Goal: Transaction & Acquisition: Purchase product/service

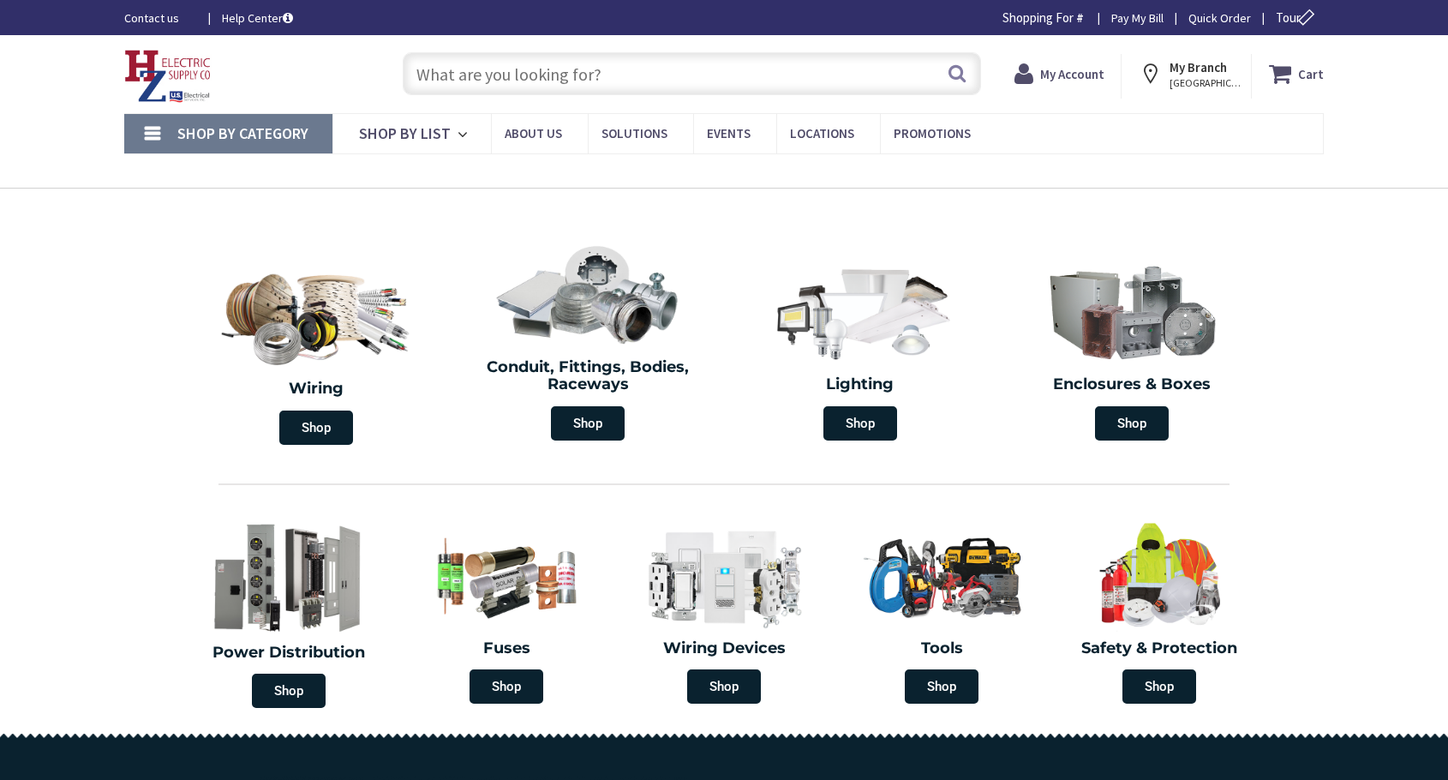
type input "MA-[GEOGRAPHIC_DATA], [GEOGRAPHIC_DATA]"
click at [502, 87] on input "text" at bounding box center [692, 73] width 578 height 43
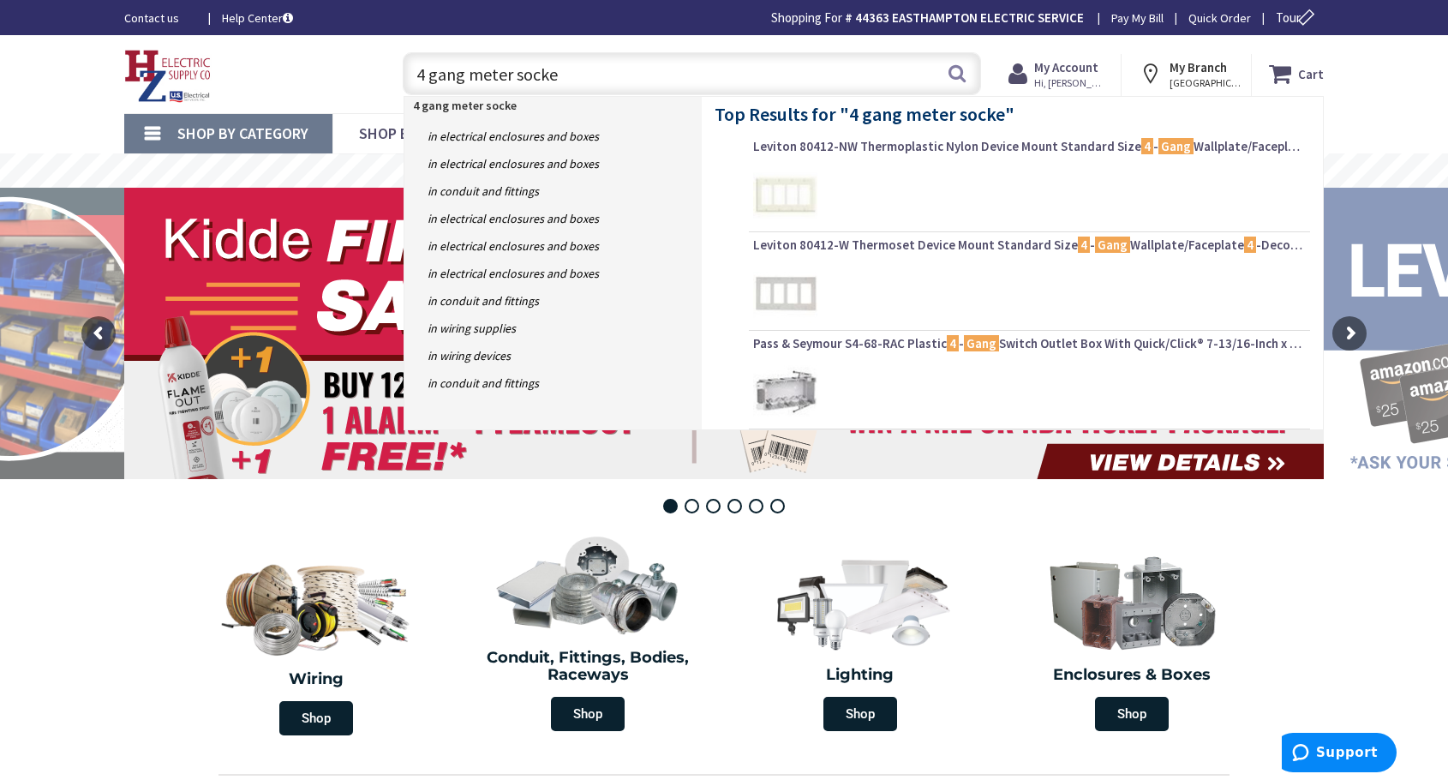
type input "4 gang meter socket"
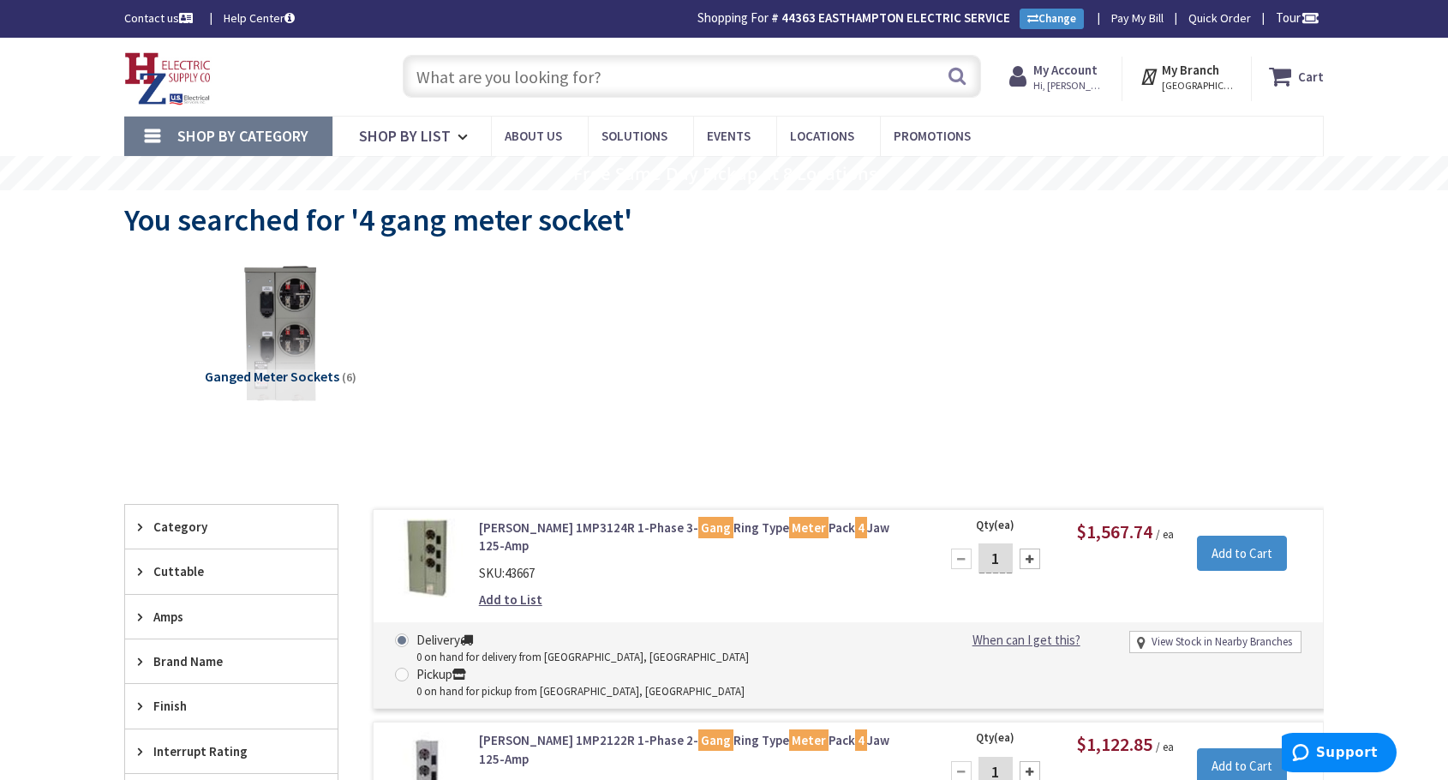
click at [538, 84] on input "text" at bounding box center [692, 76] width 578 height 43
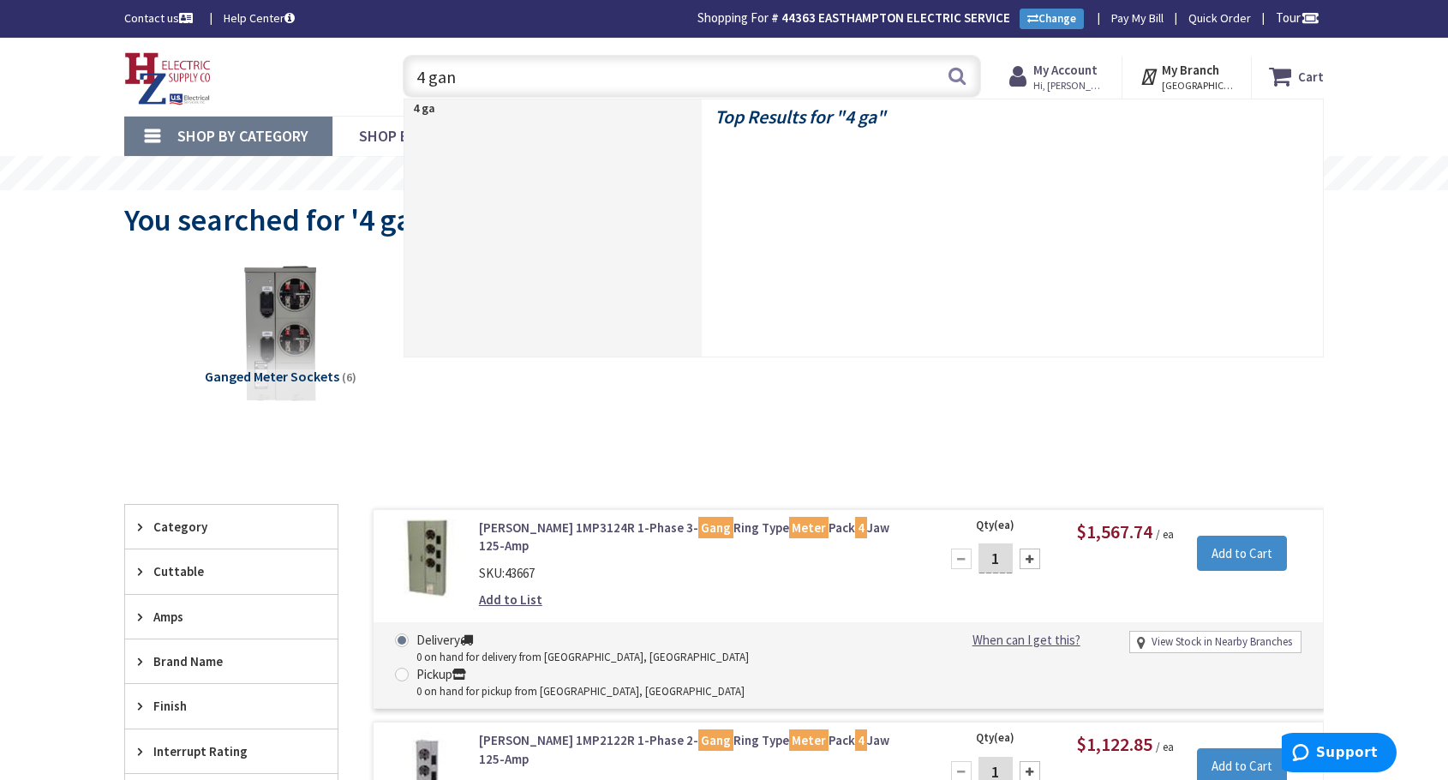
type input "4 gang"
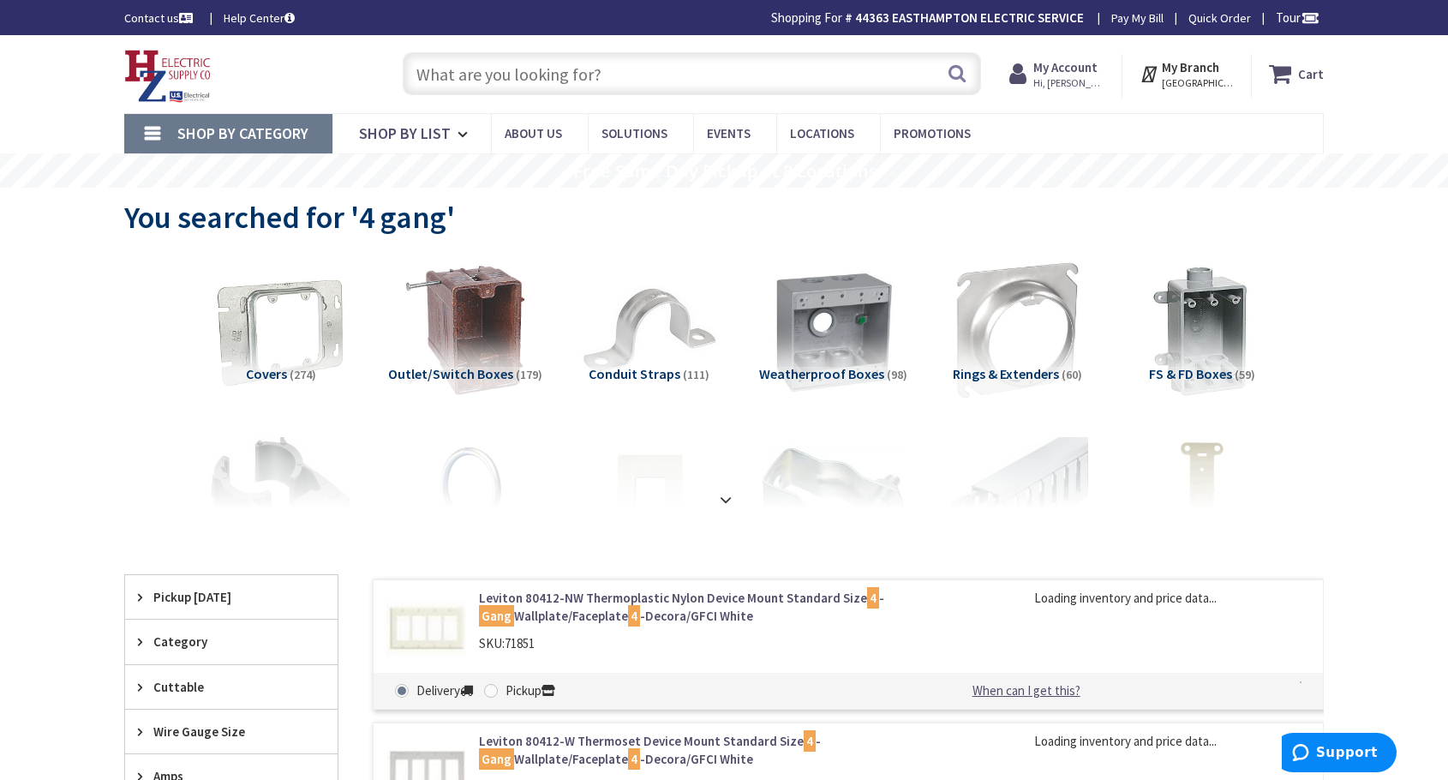
click at [710, 69] on input "text" at bounding box center [692, 73] width 578 height 43
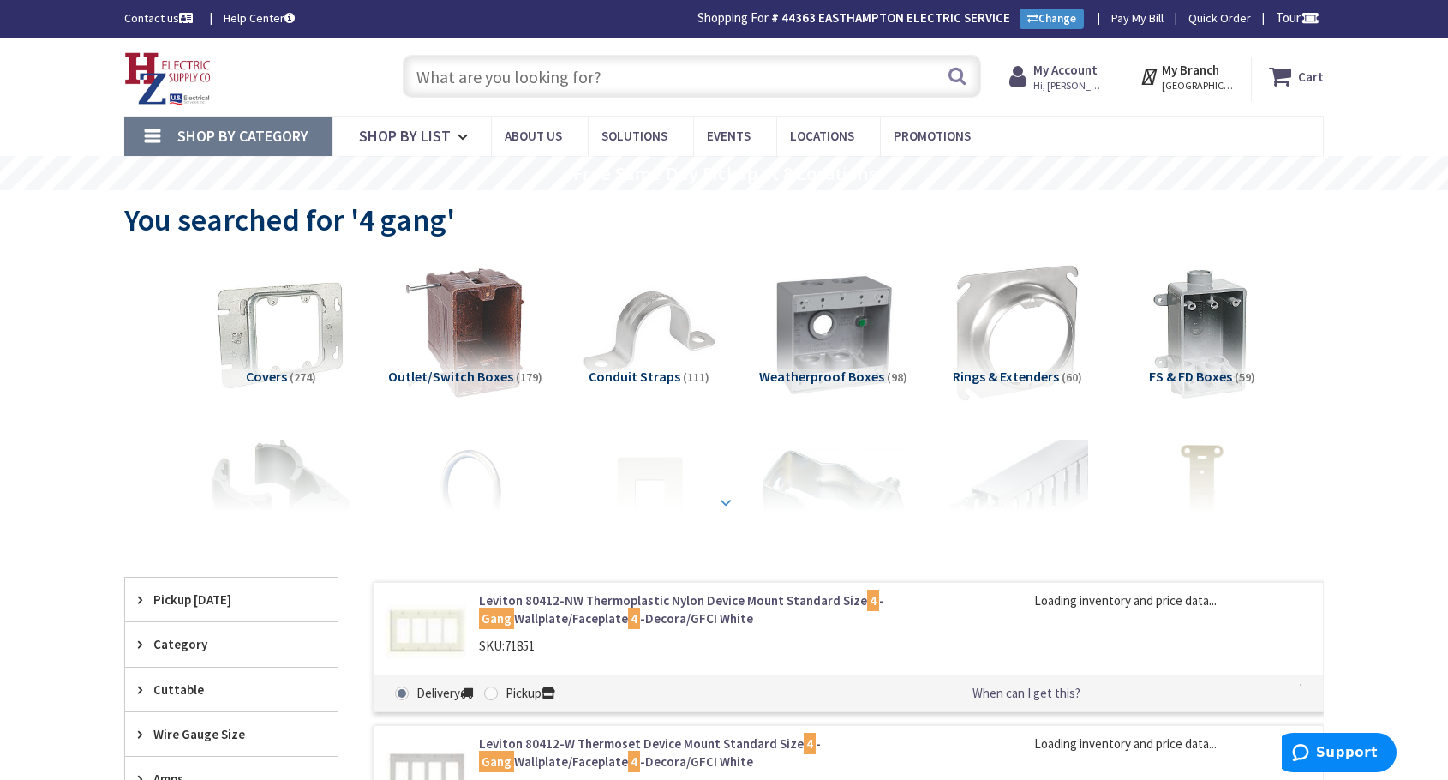
click at [728, 503] on strong at bounding box center [726, 502] width 21 height 19
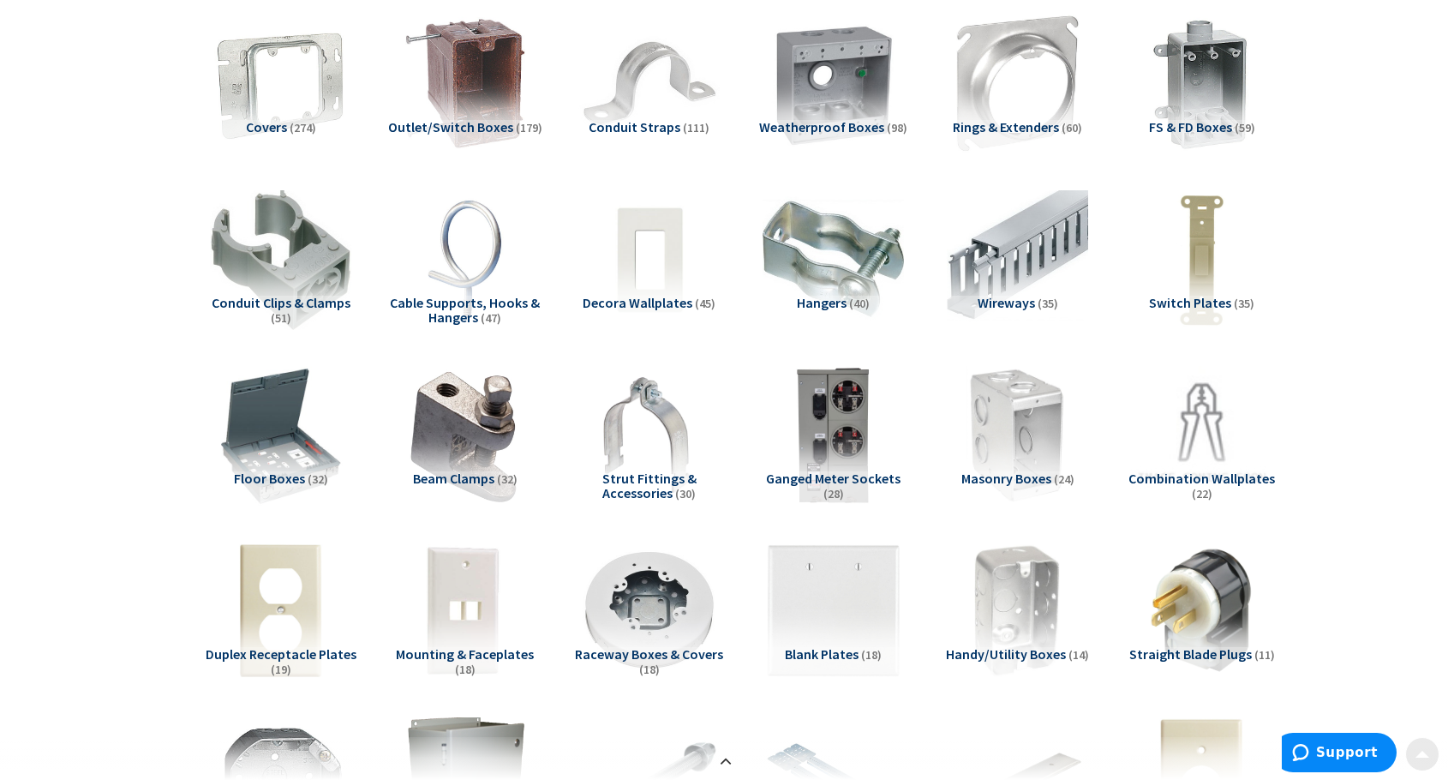
scroll to position [257, 0]
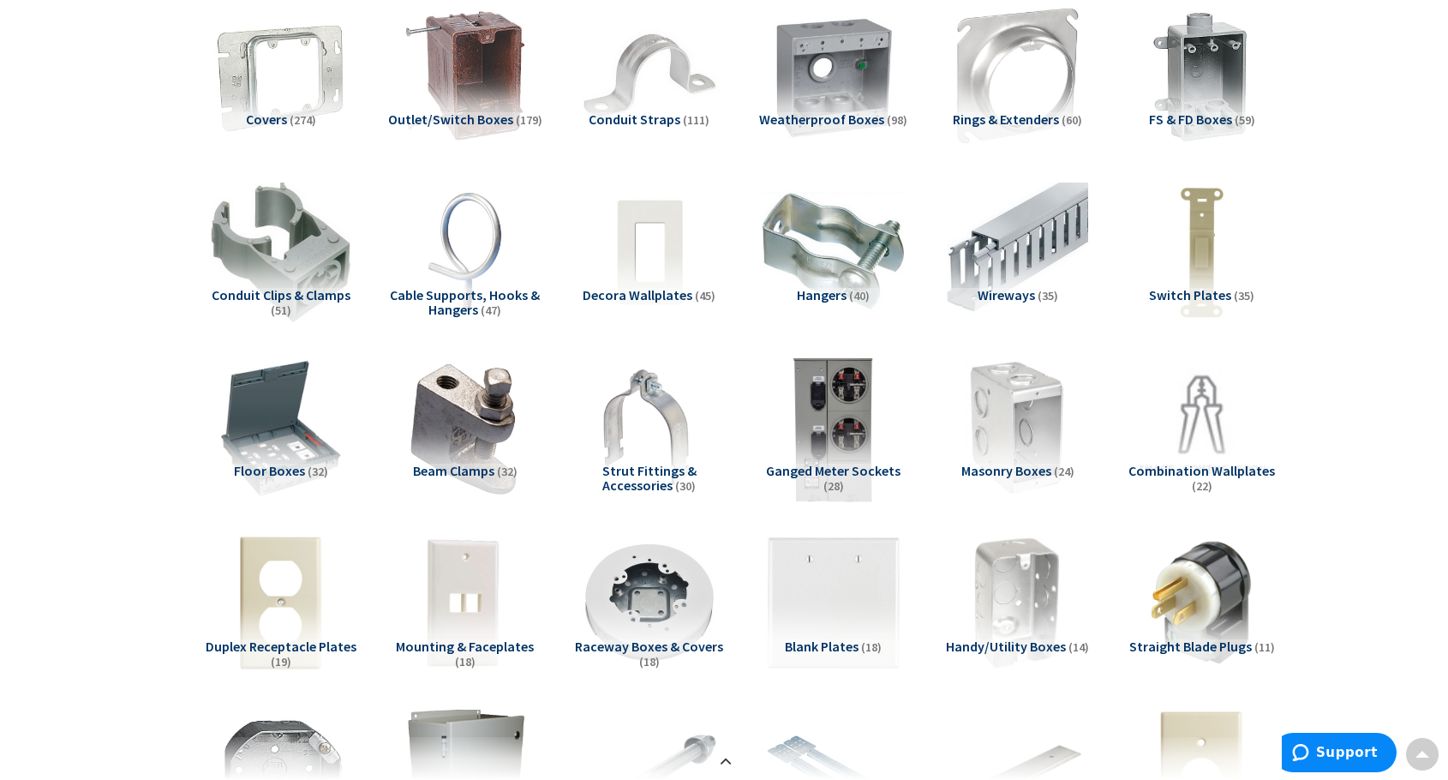
click at [863, 414] on img at bounding box center [833, 427] width 155 height 155
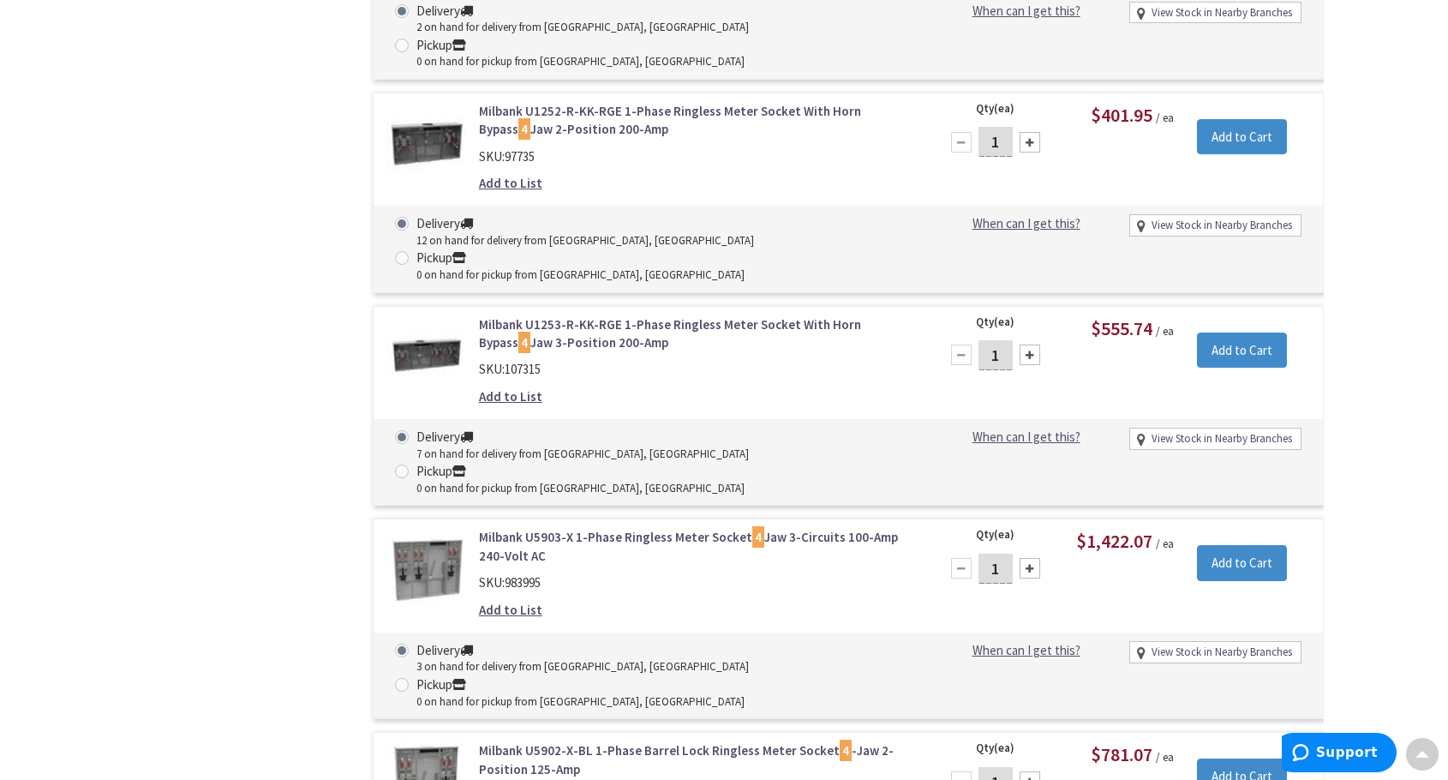
scroll to position [3708, 0]
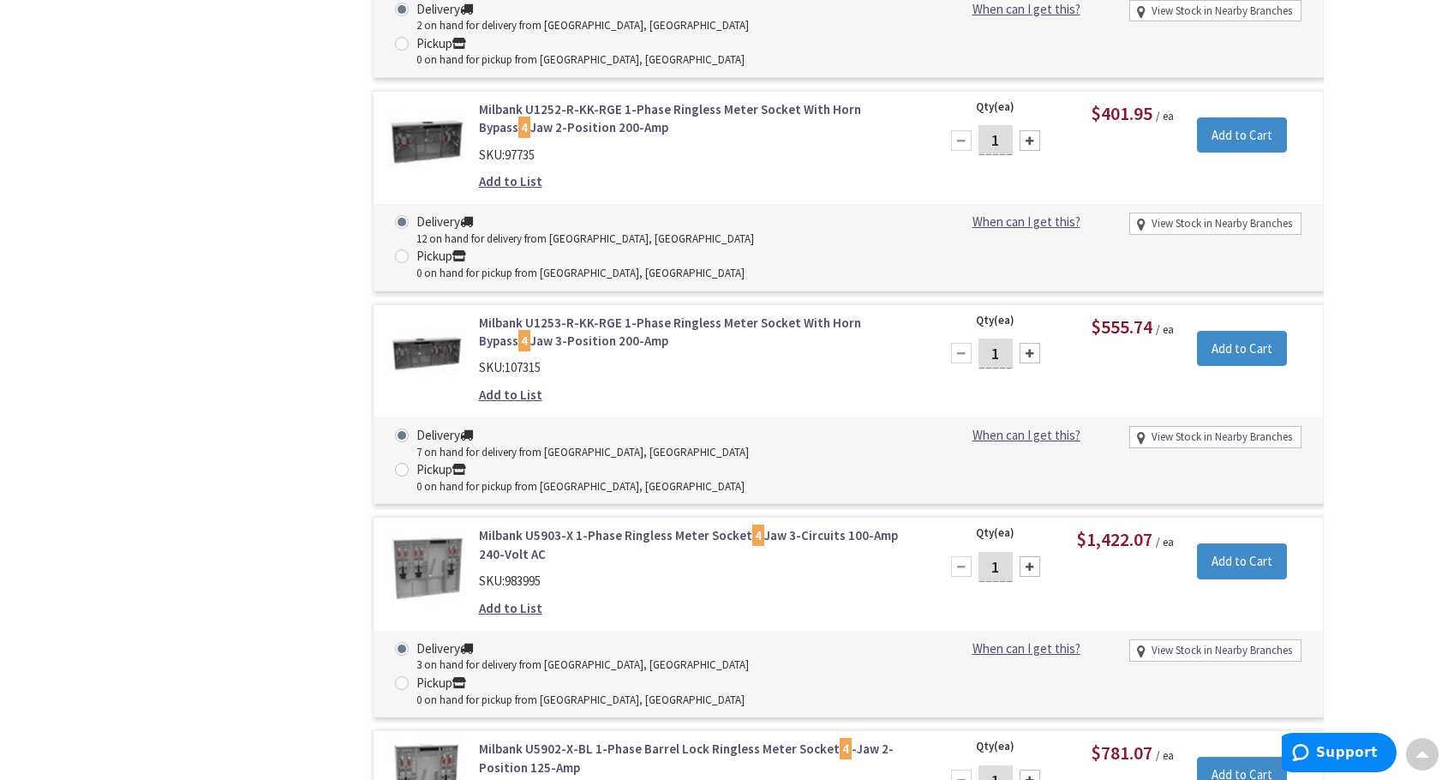
click at [614, 526] on link "Milbank U5903-X 1-Phase Ringless Meter Socket 4 Jaw 3-Circuits 100-Amp 240-Volt…" at bounding box center [697, 544] width 436 height 37
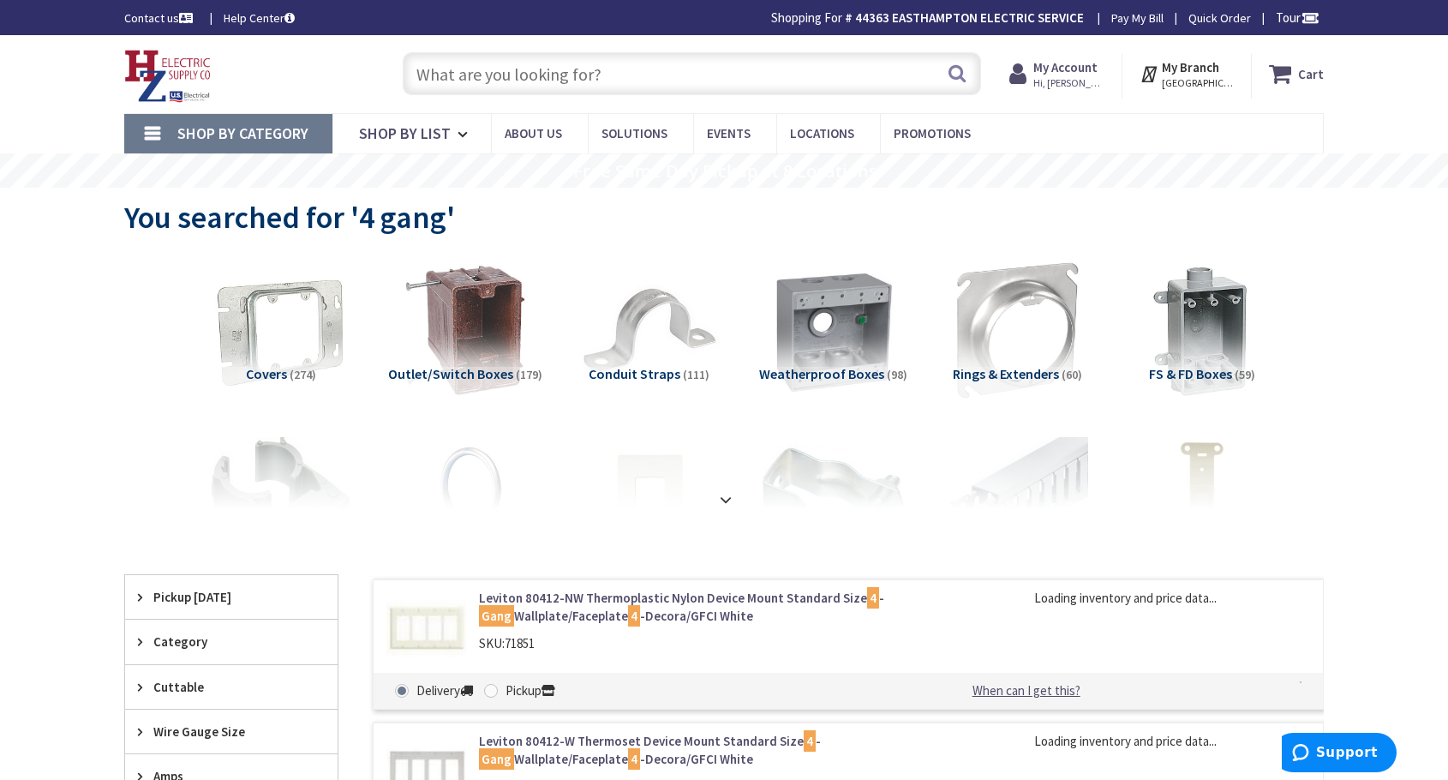
click at [724, 507] on strong at bounding box center [726, 499] width 21 height 19
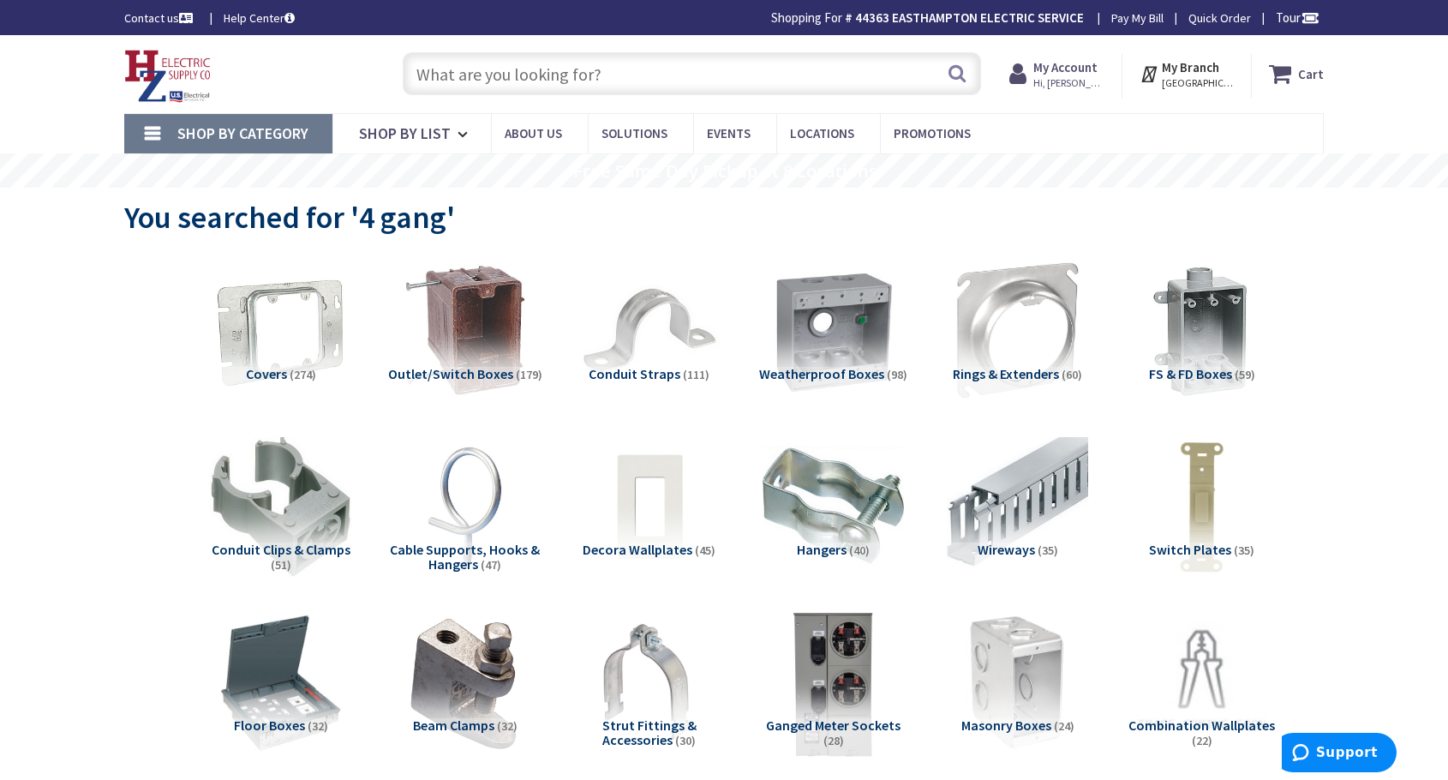
click at [852, 634] on img at bounding box center [833, 681] width 155 height 155
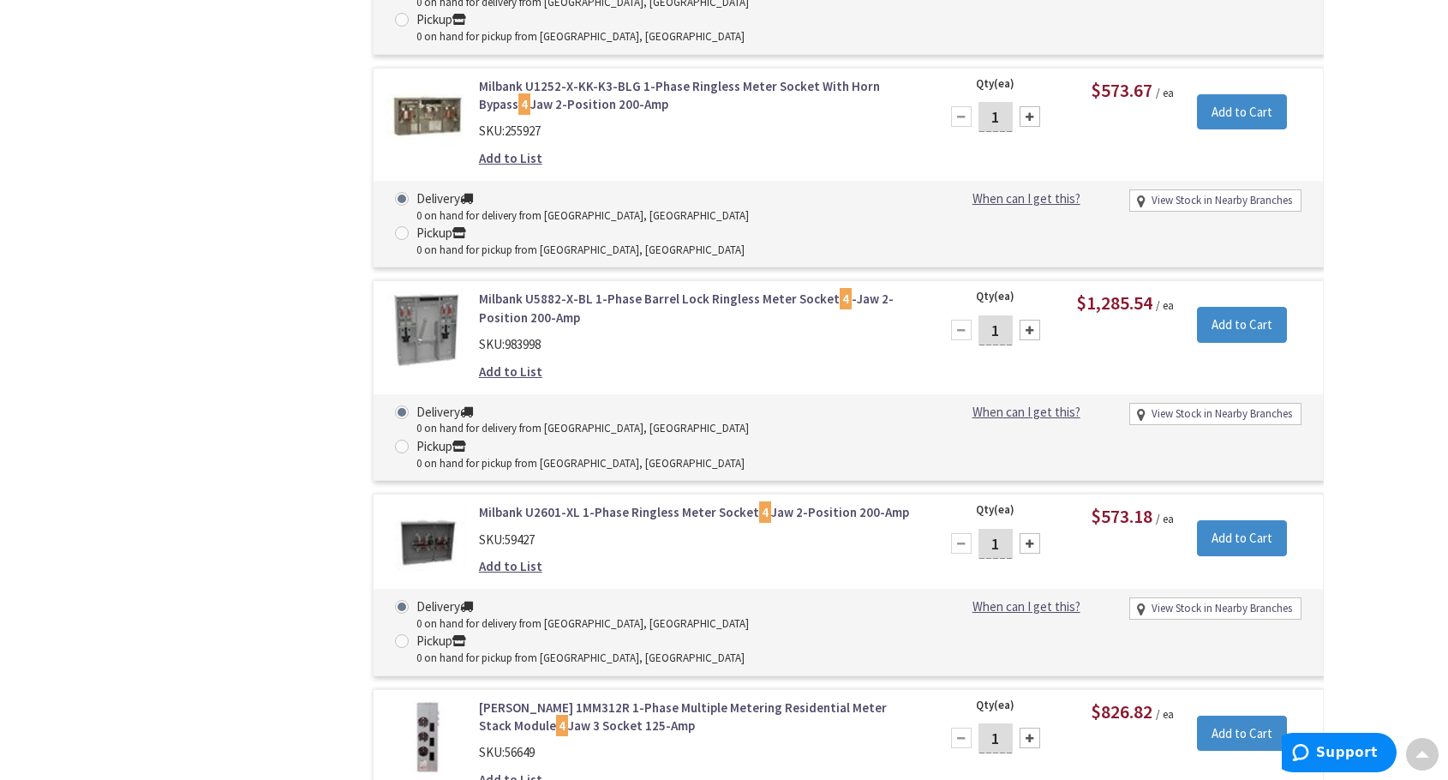
scroll to position [6189, 0]
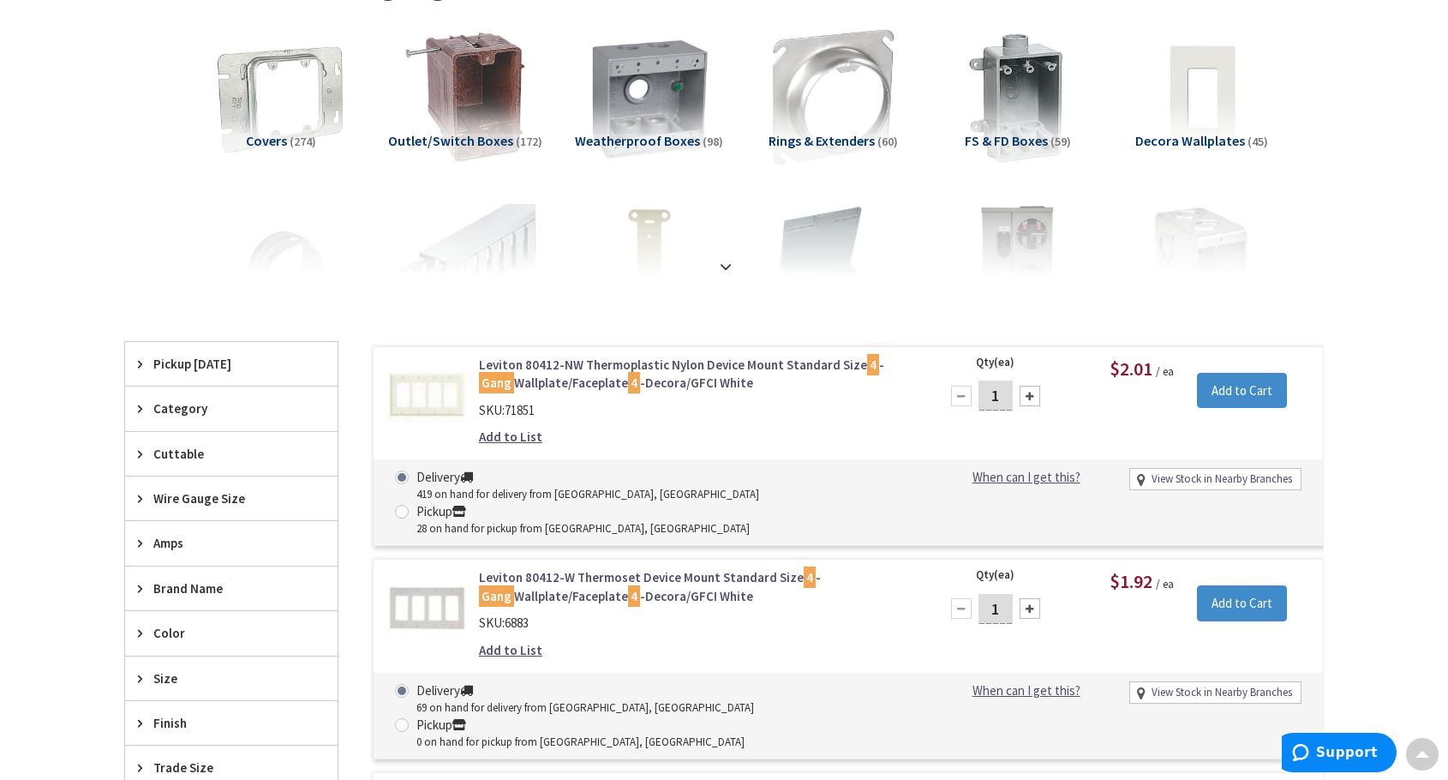
scroll to position [267, 0]
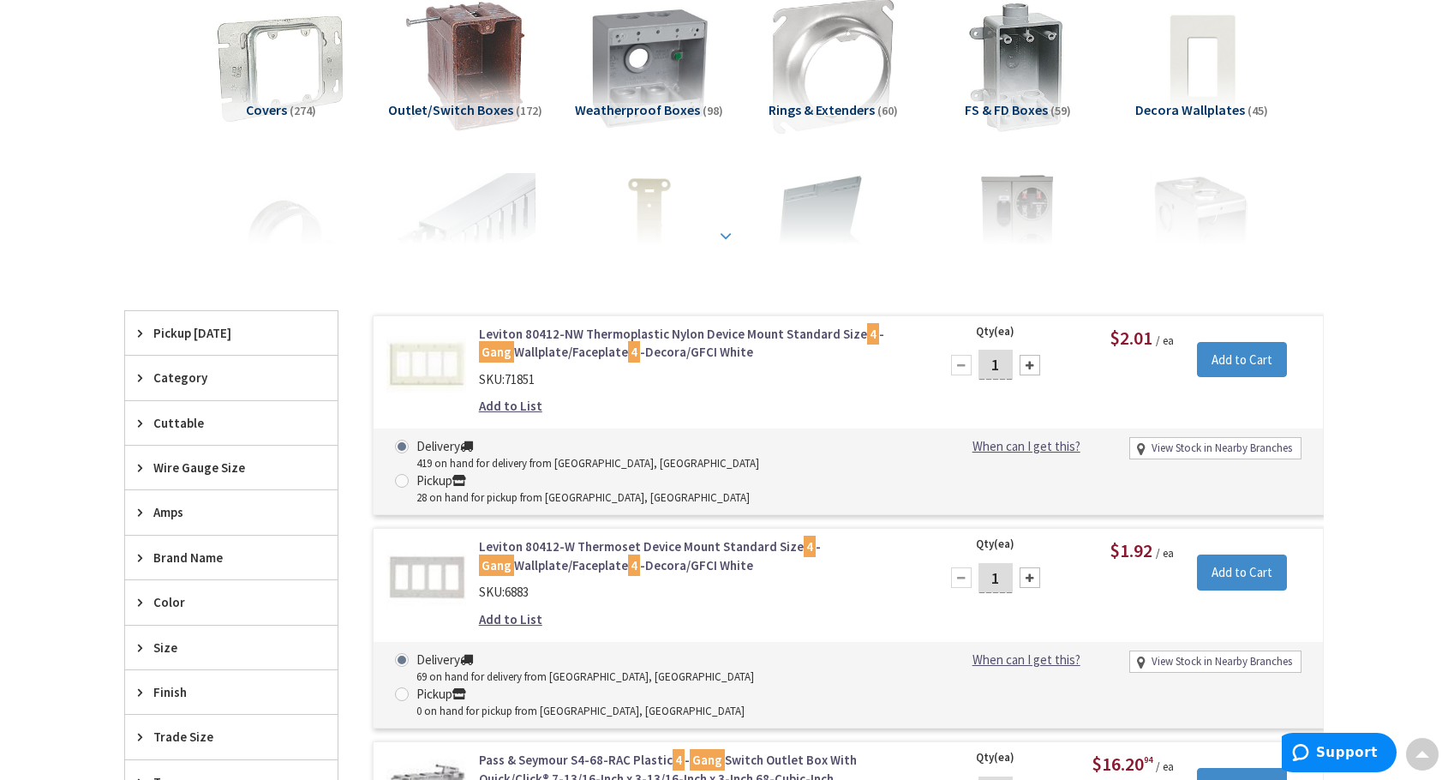
click at [726, 241] on div at bounding box center [724, 198] width 1114 height 94
click at [720, 234] on strong at bounding box center [726, 232] width 21 height 19
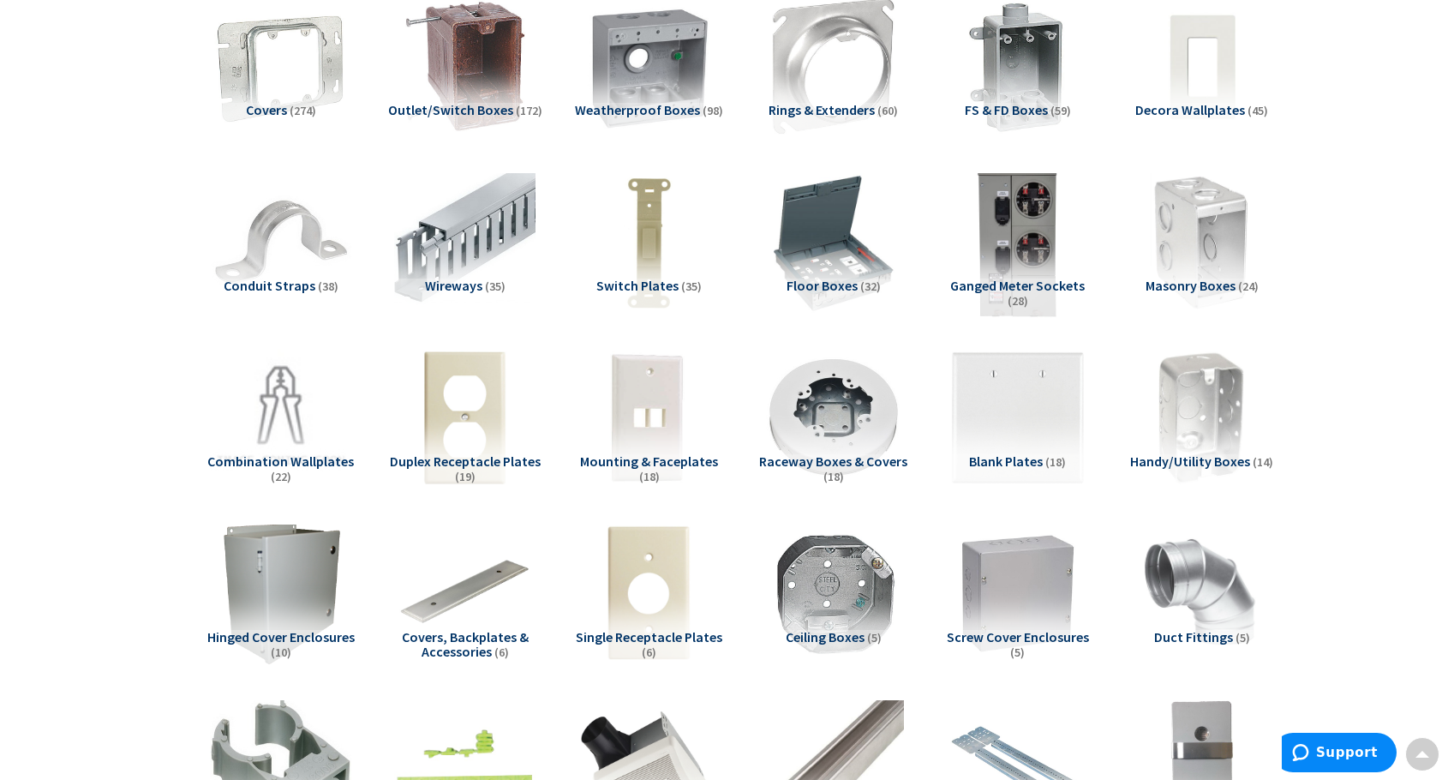
click at [1004, 239] on img at bounding box center [1017, 242] width 155 height 155
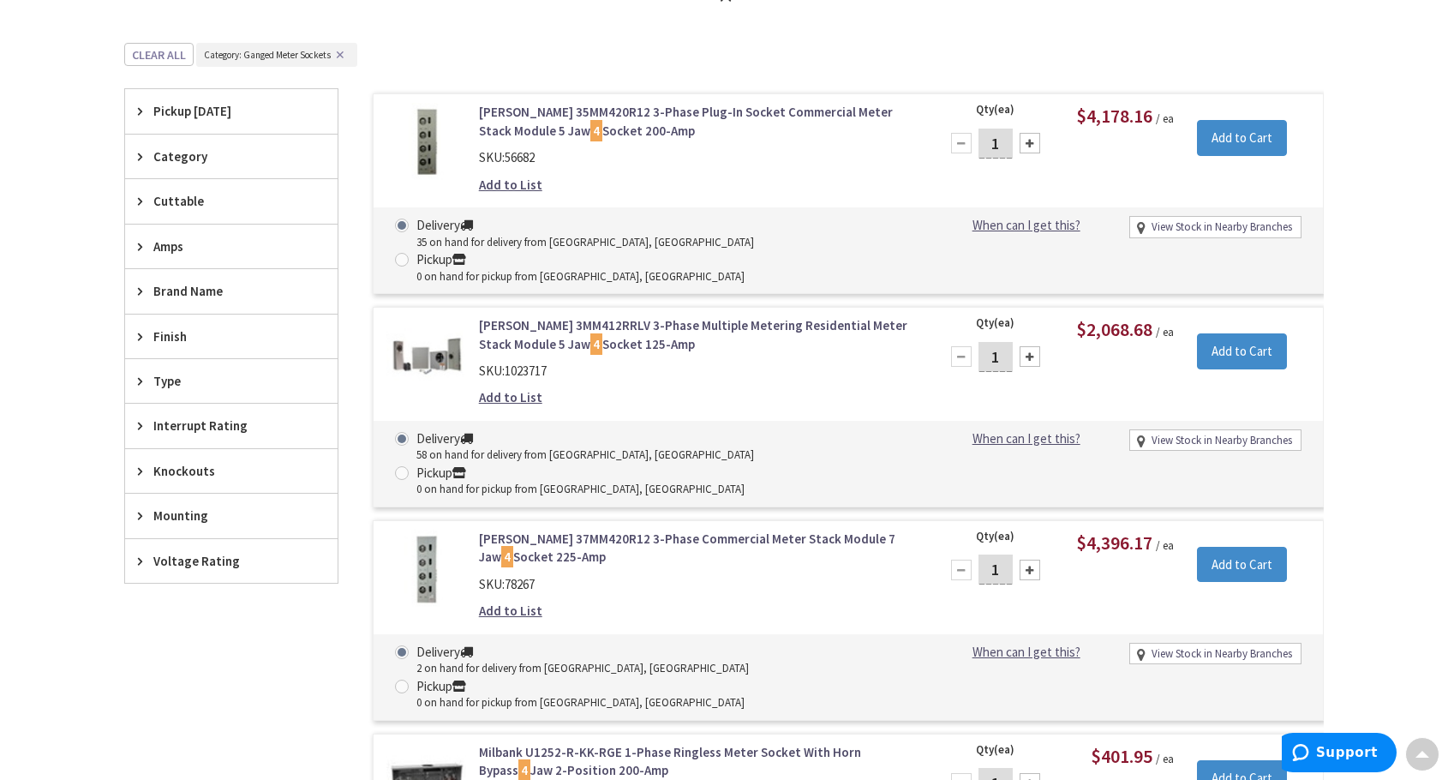
scroll to position [3022, 0]
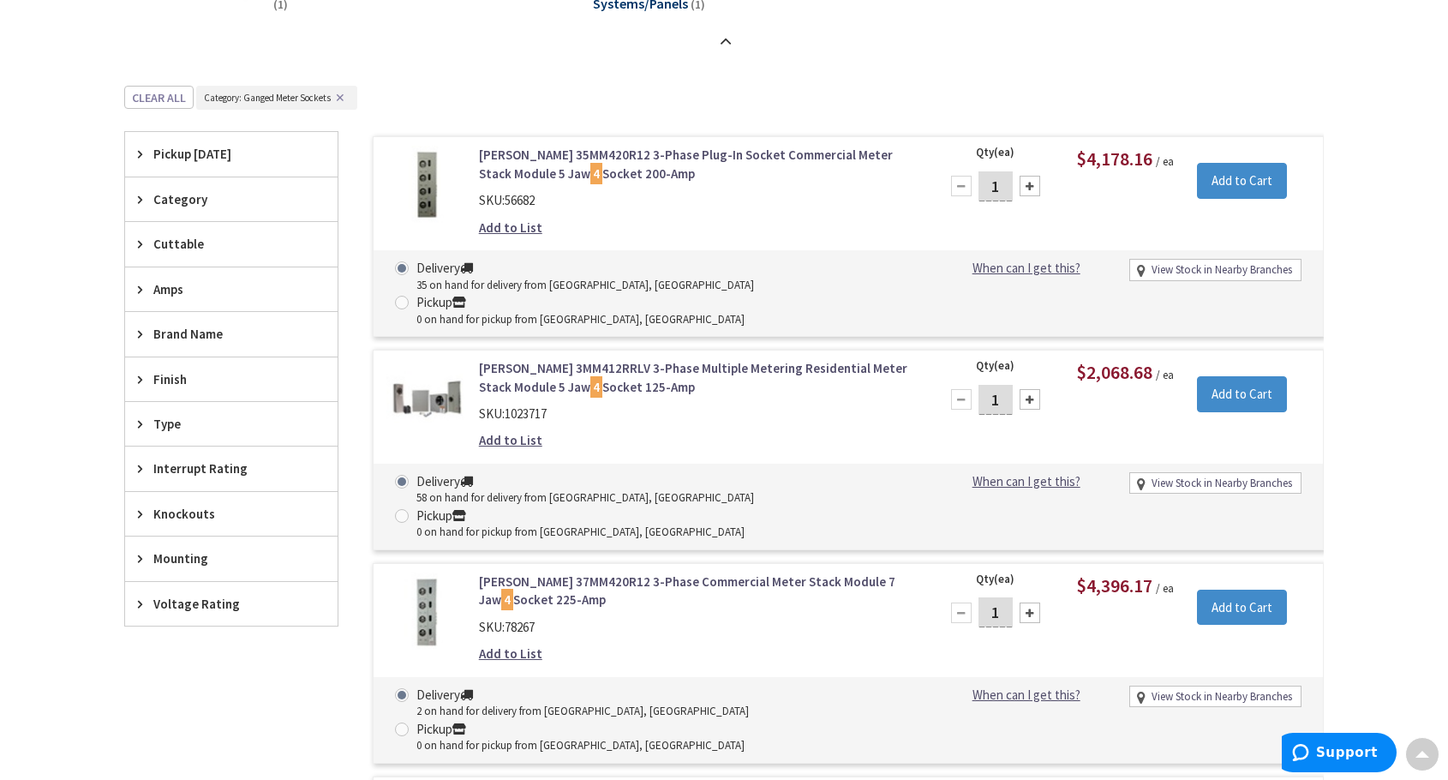
click at [196, 200] on span "Category" at bounding box center [223, 199] width 140 height 18
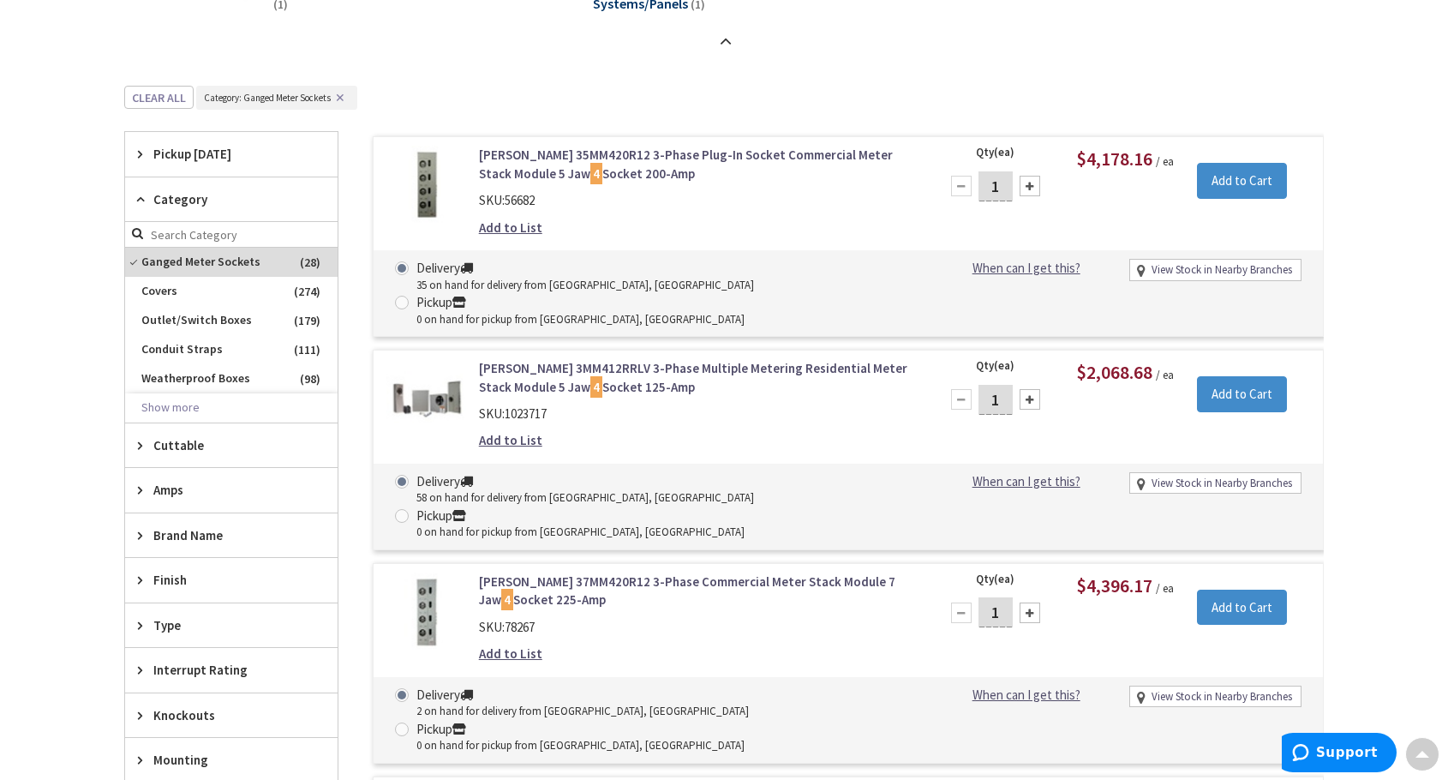
click at [196, 200] on span "Category" at bounding box center [223, 199] width 140 height 18
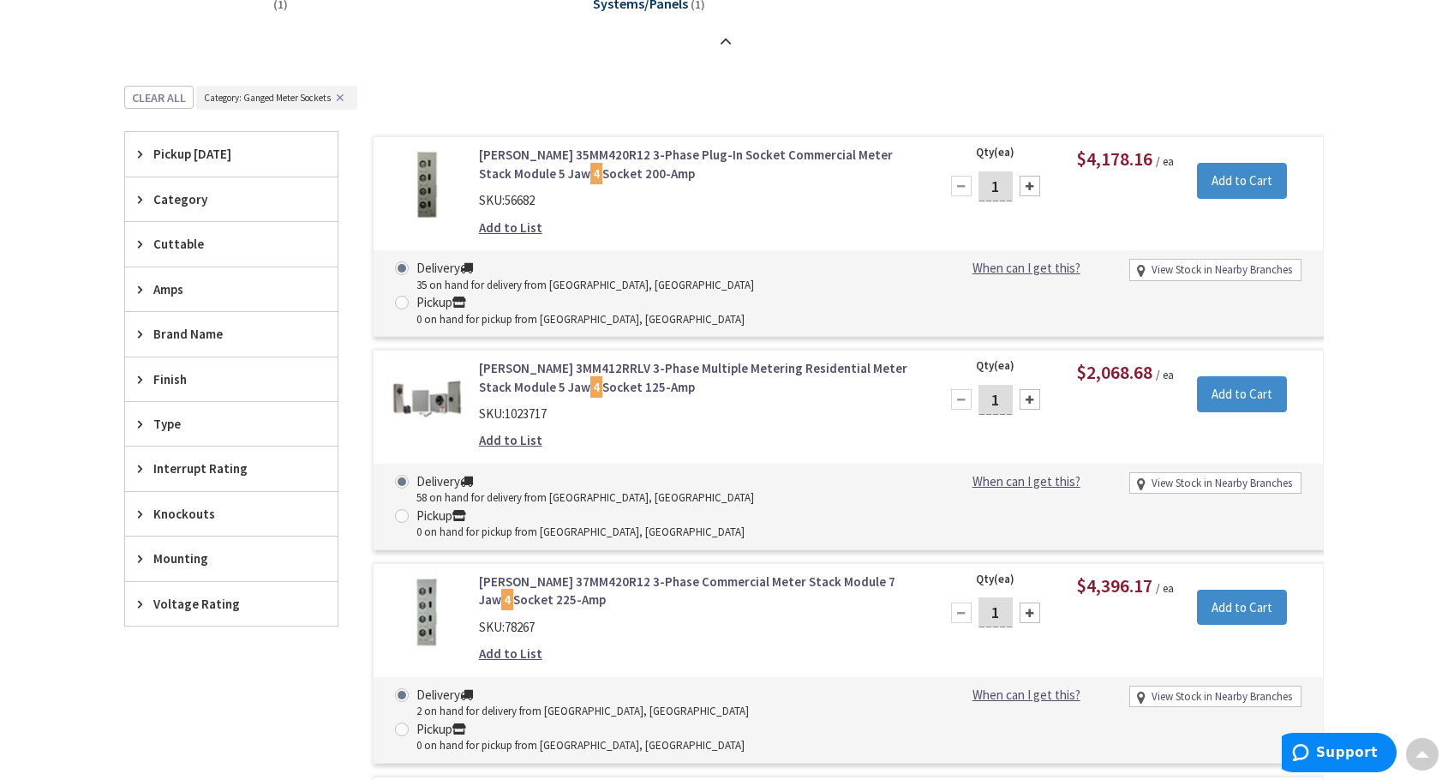
click at [191, 468] on span "Interrupt Rating" at bounding box center [223, 468] width 140 height 18
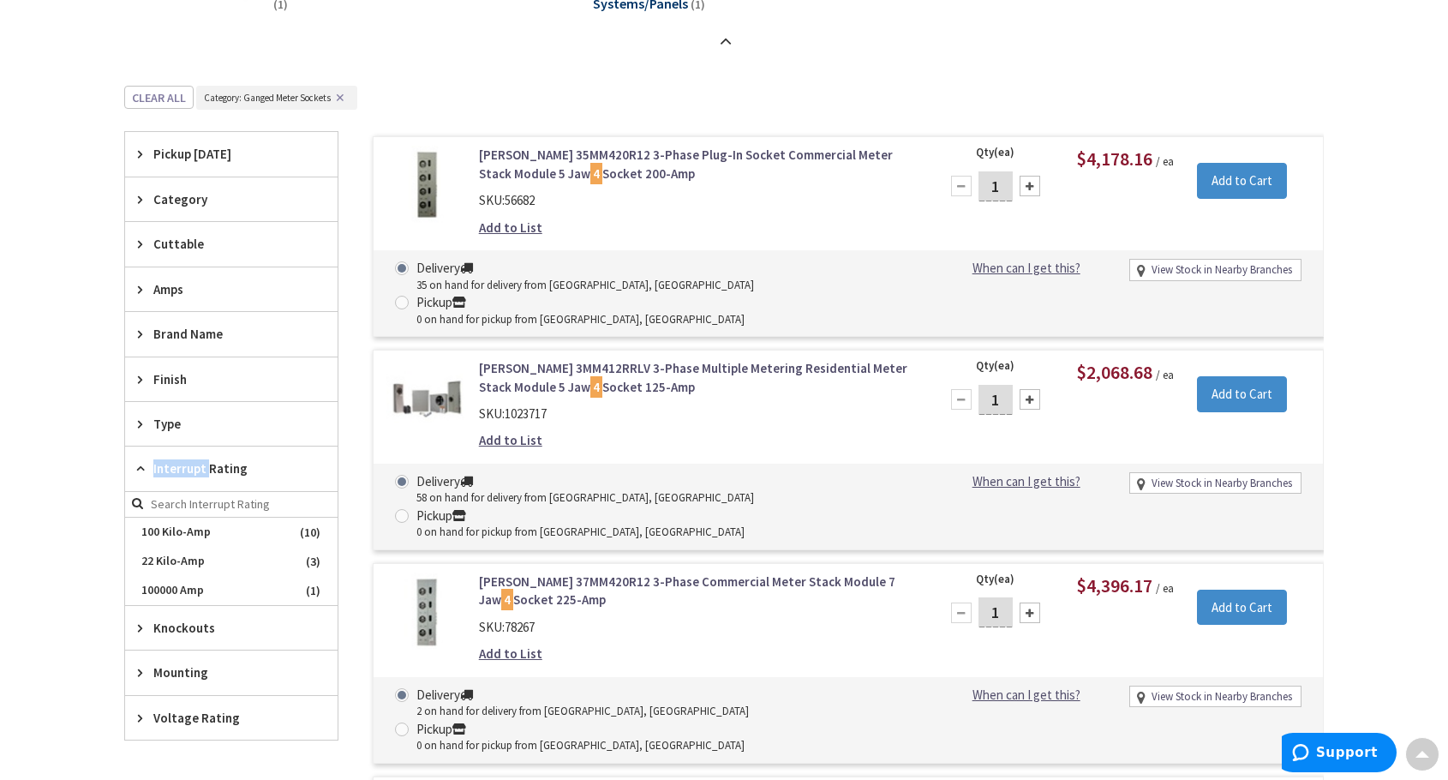
click at [191, 468] on span "Interrupt Rating" at bounding box center [223, 468] width 140 height 18
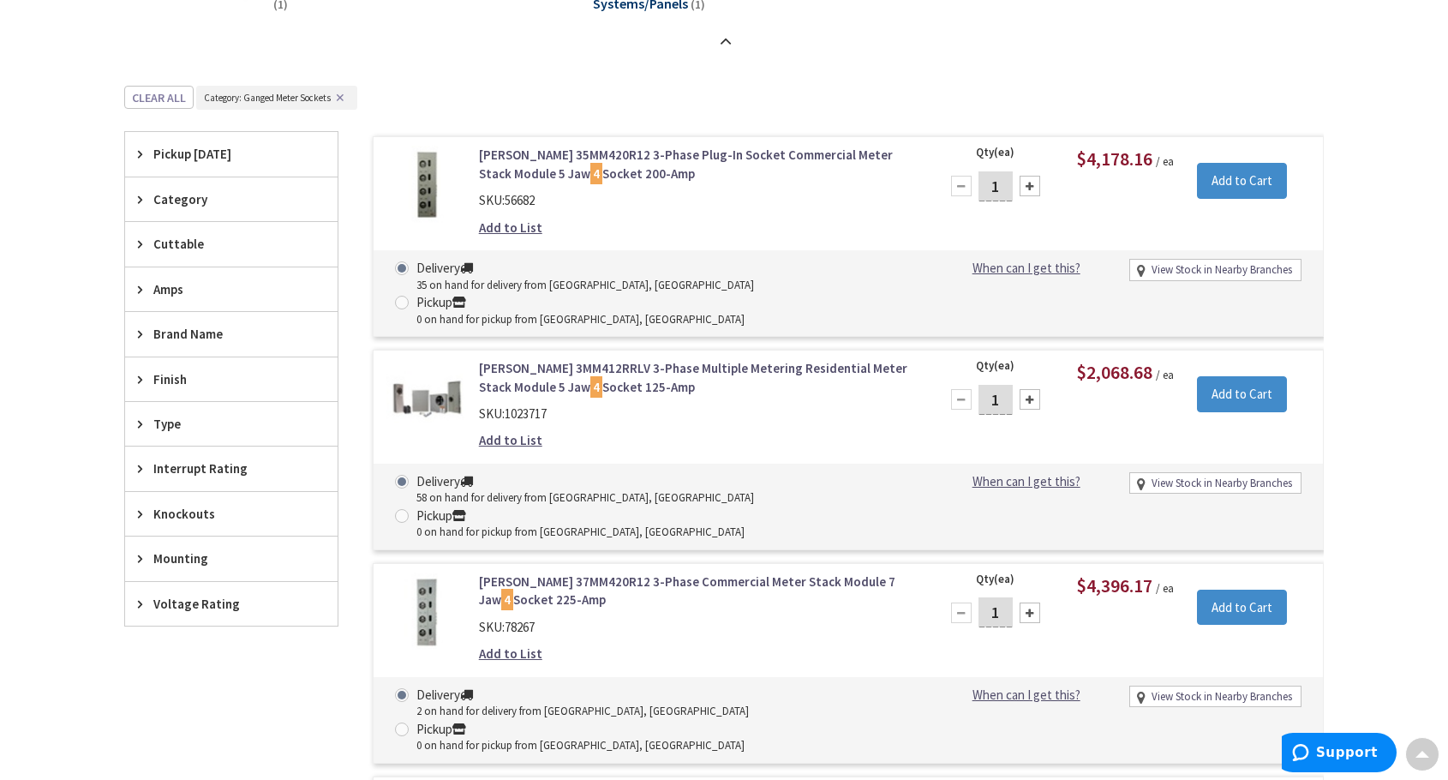
click at [189, 425] on span "Type" at bounding box center [223, 424] width 140 height 18
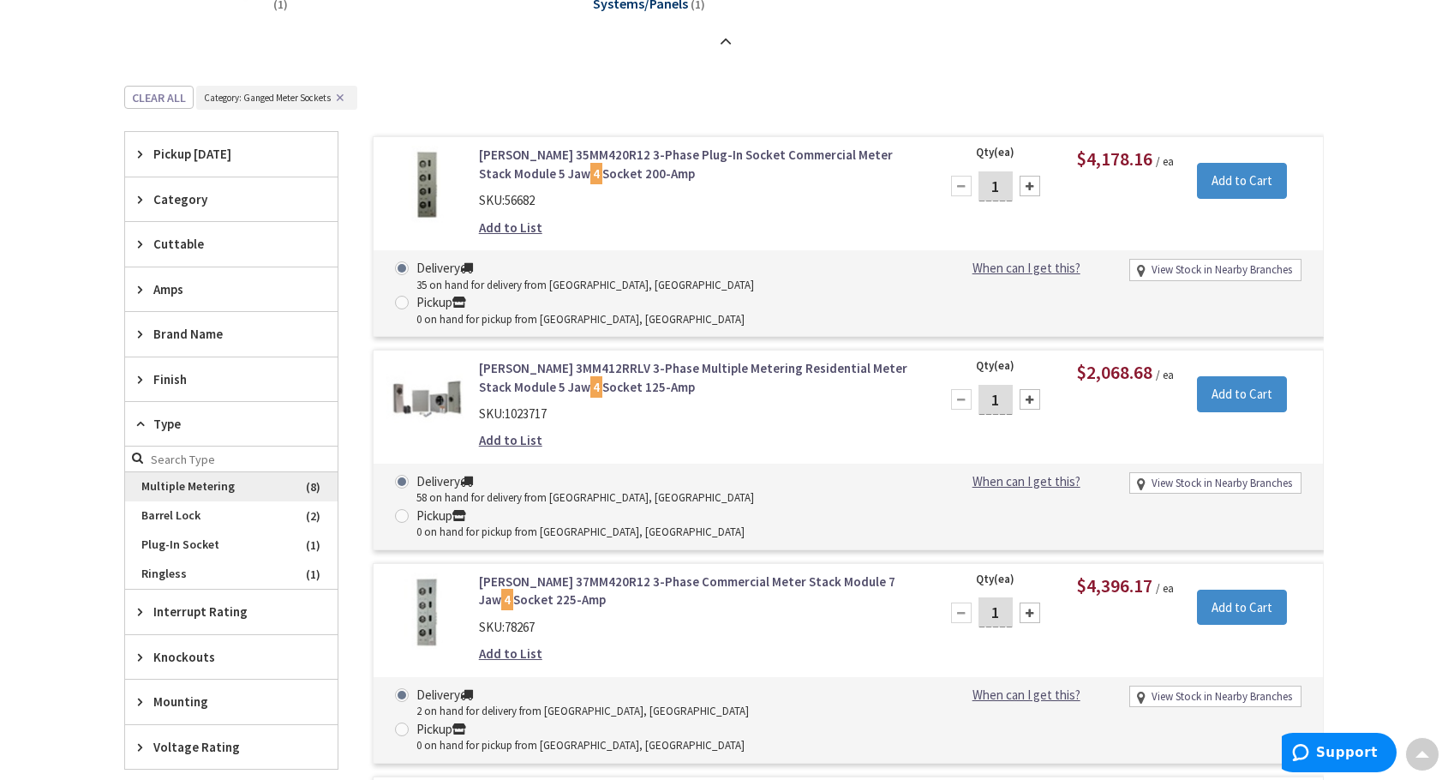
click at [193, 482] on span "Multiple Metering" at bounding box center [231, 486] width 213 height 29
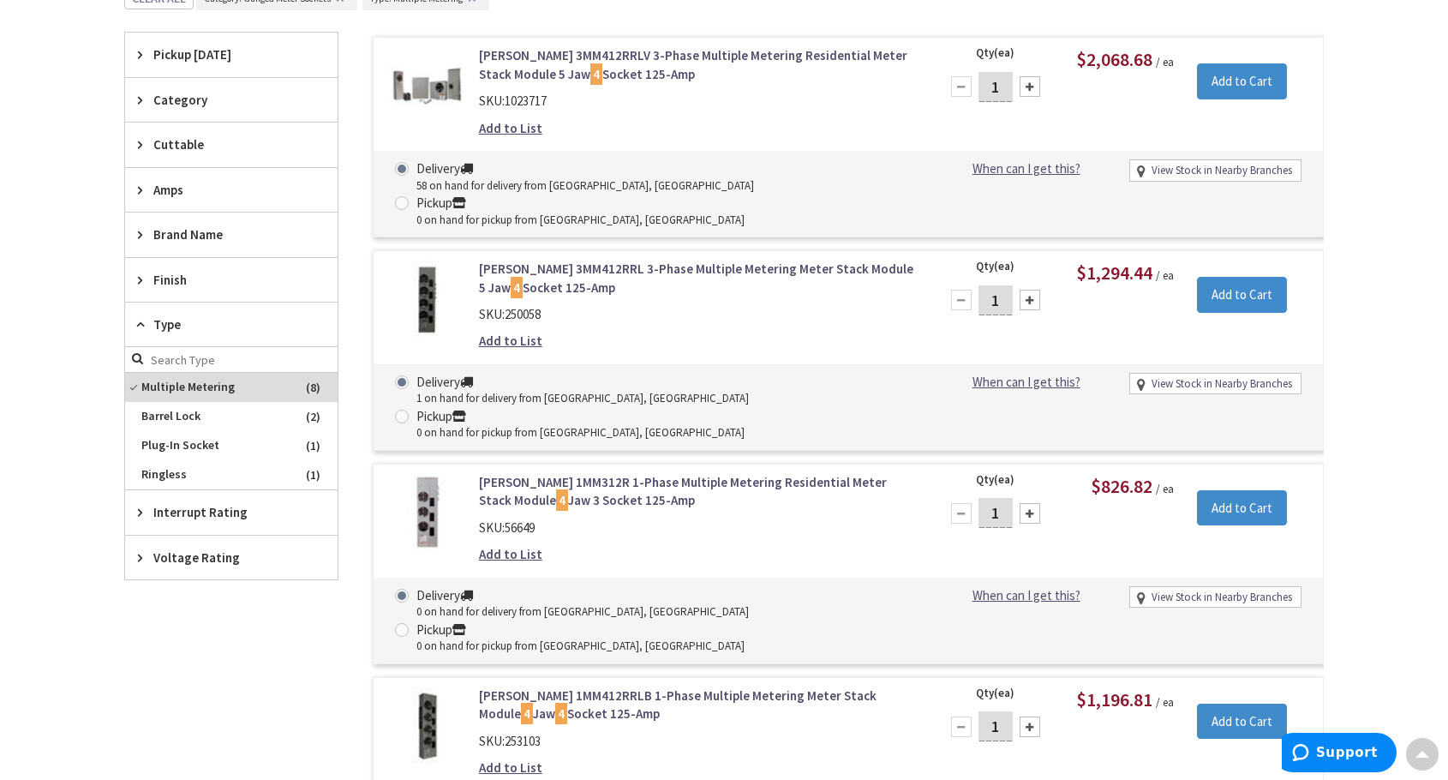
scroll to position [454, 0]
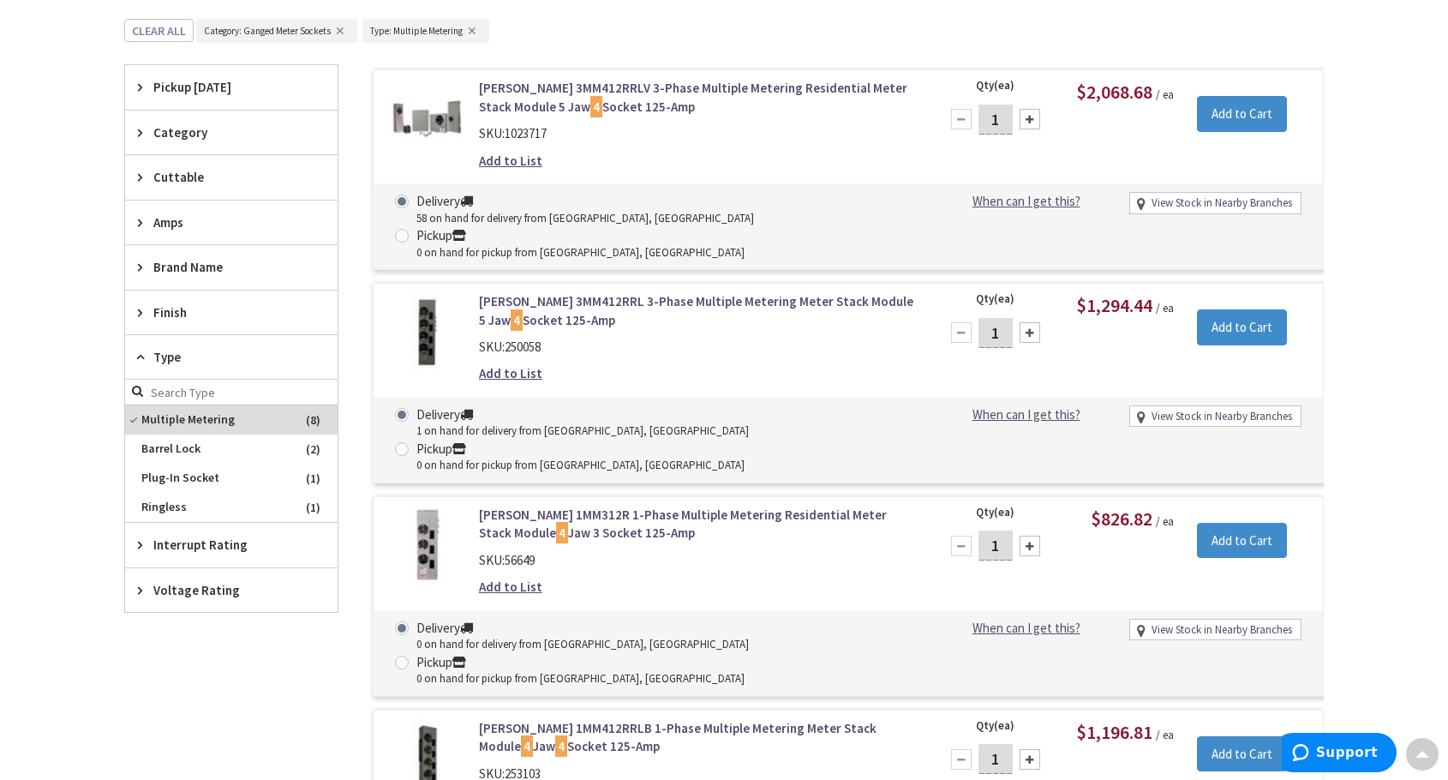
click at [686, 292] on link "Eaton 3MM412RRL 3-Phase Multiple Metering Meter Stack Module 5 Jaw 4 Socket 125…" at bounding box center [697, 310] width 436 height 37
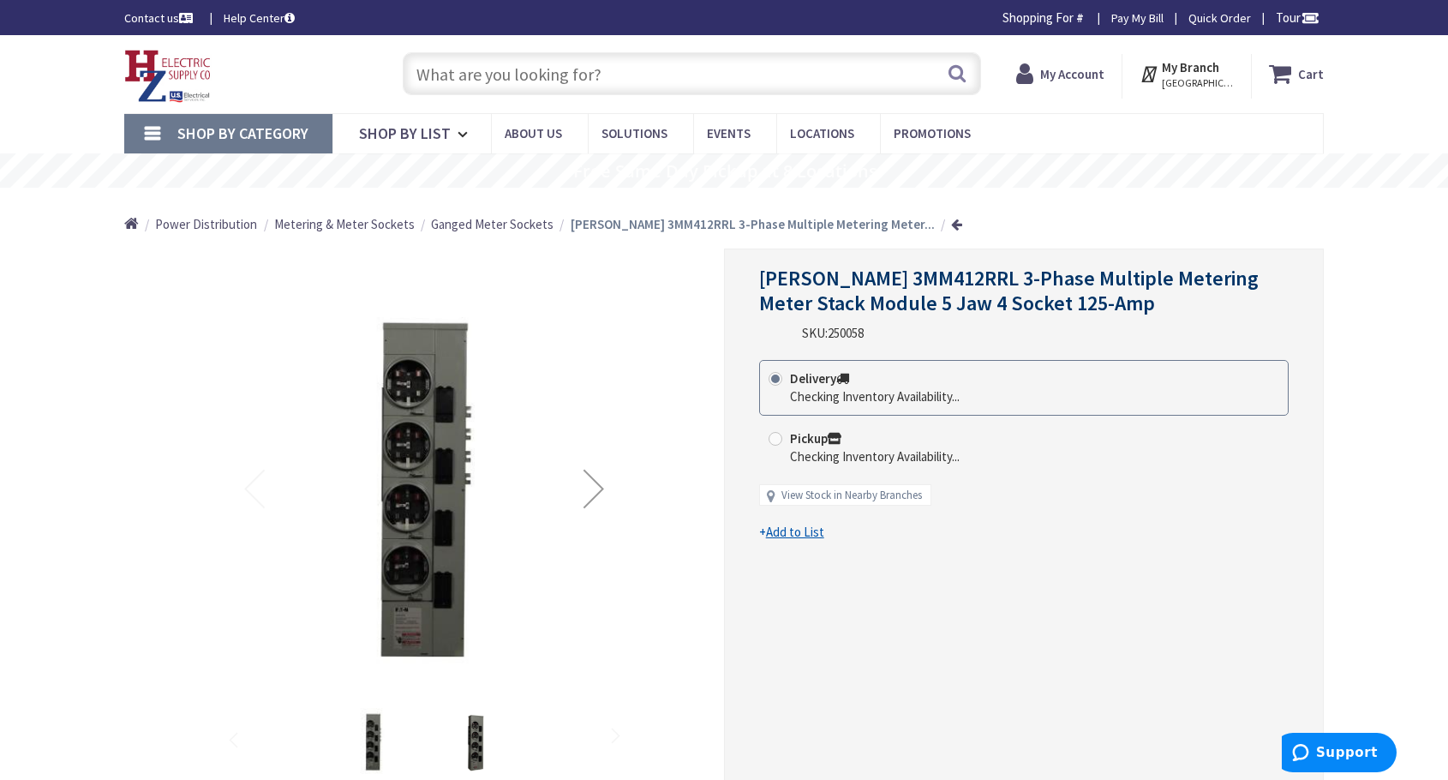
click at [584, 500] on div "Next" at bounding box center [594, 488] width 69 height 69
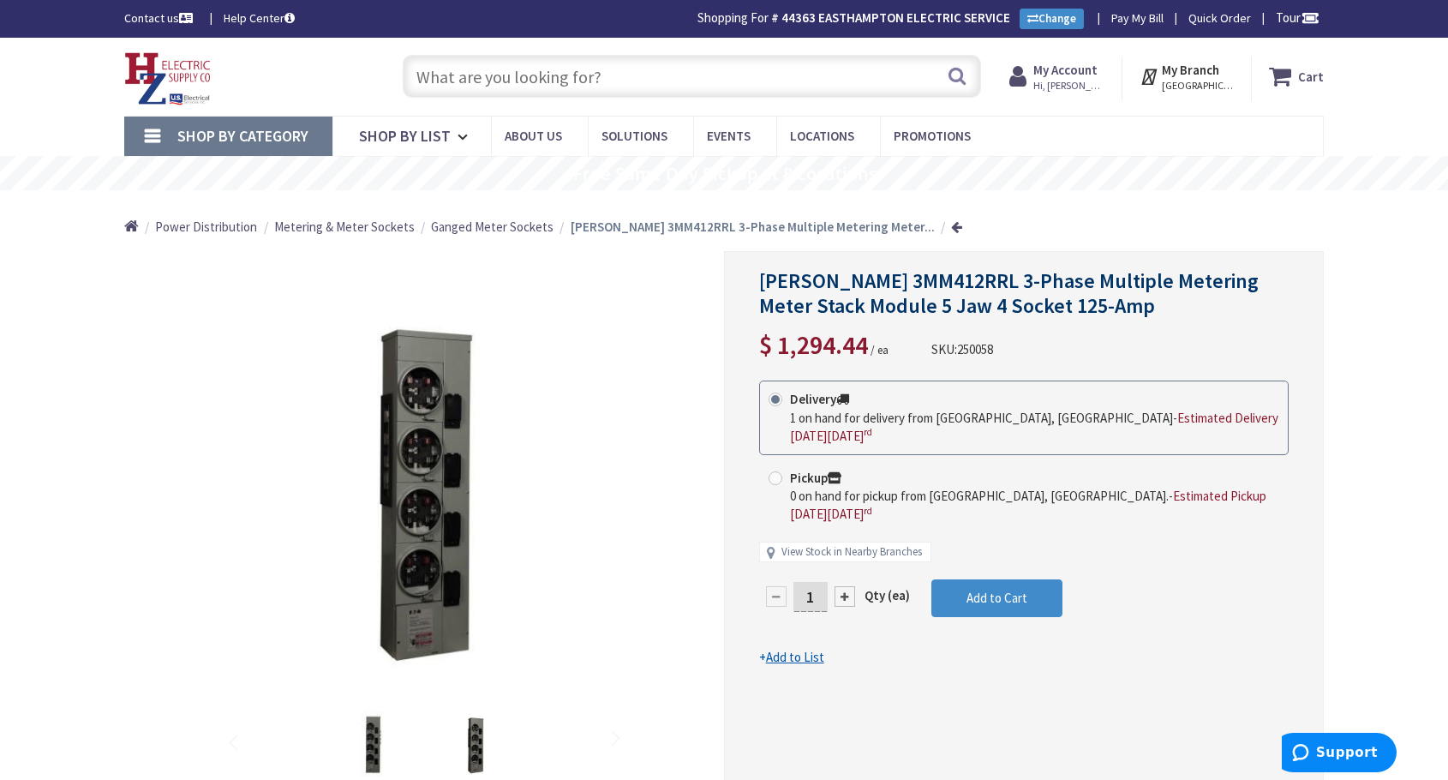
click at [868, 339] on span "$ 1,294.44" at bounding box center [813, 344] width 109 height 33
click at [885, 318] on div "[PERSON_NAME] 3MM412RRL 3-Phase Multiple Metering Meter Stack Module 5 Jaw 4 So…" at bounding box center [1024, 316] width 530 height 94
click at [828, 345] on span "1,294.44" at bounding box center [822, 344] width 91 height 33
click at [499, 73] on input "text" at bounding box center [692, 76] width 578 height 43
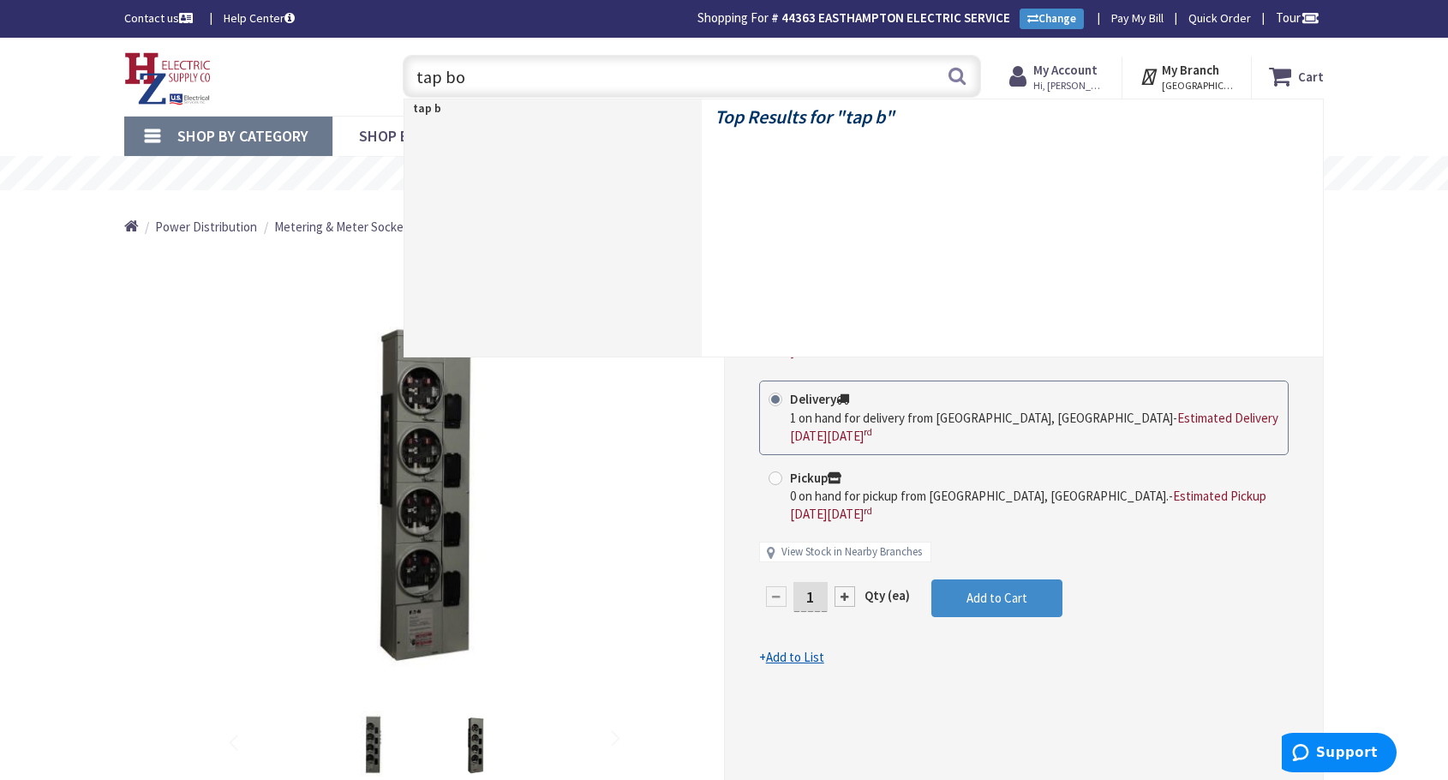
type input "tap box"
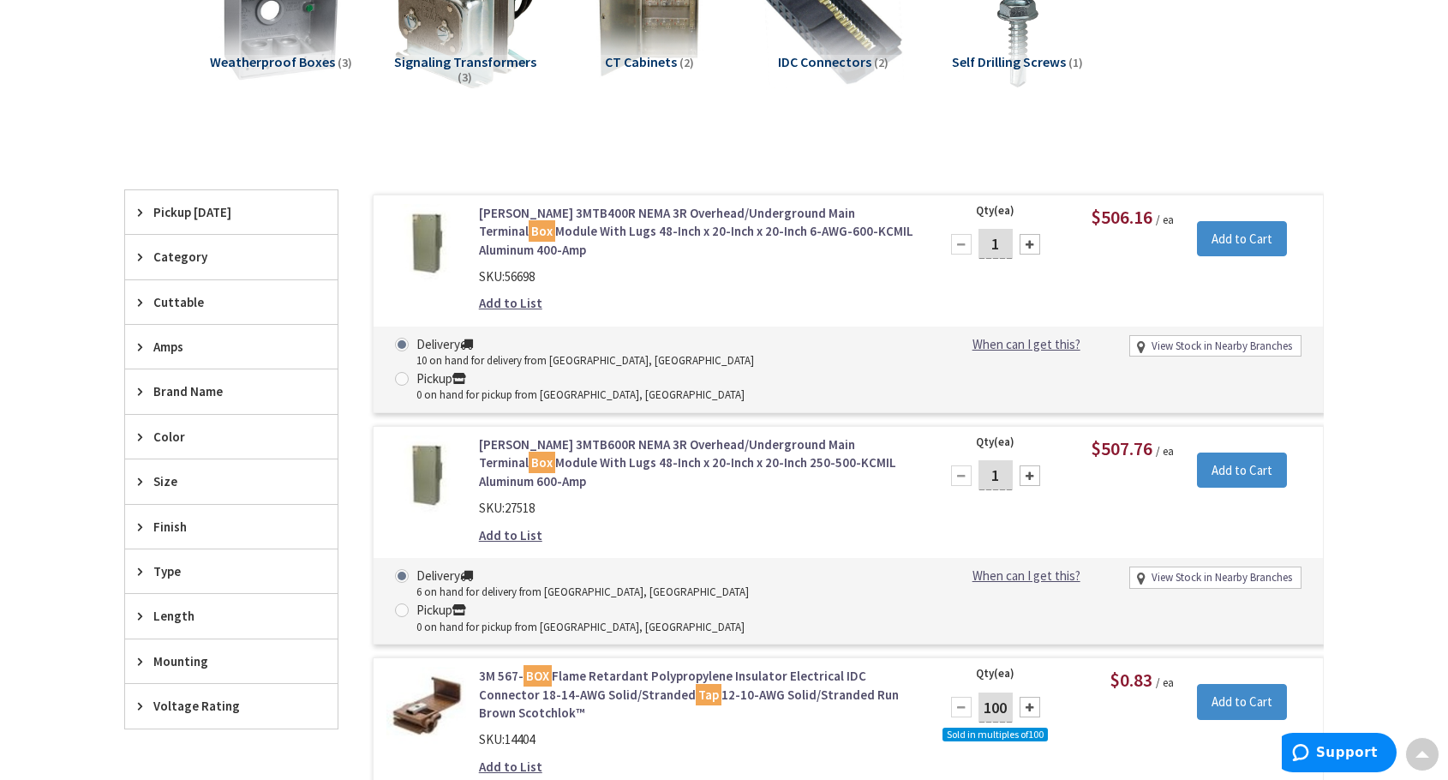
scroll to position [260, 0]
